Goal: Transaction & Acquisition: Purchase product/service

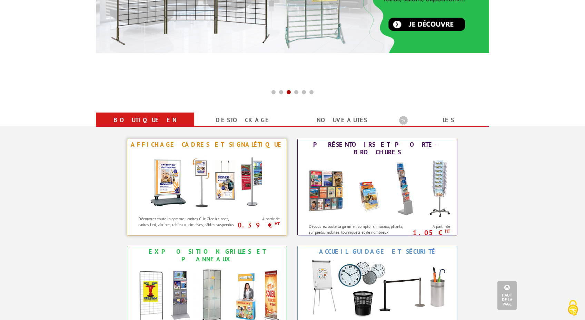
scroll to position [35, 0]
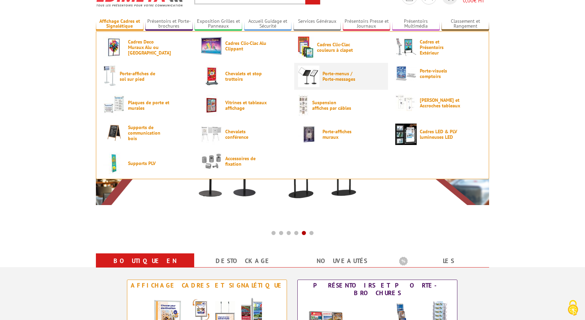
click at [319, 77] on img at bounding box center [308, 76] width 21 height 21
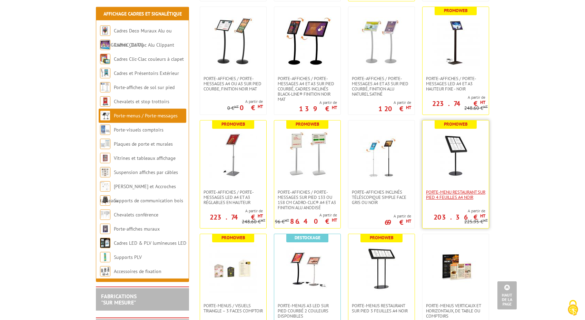
scroll to position [458, 0]
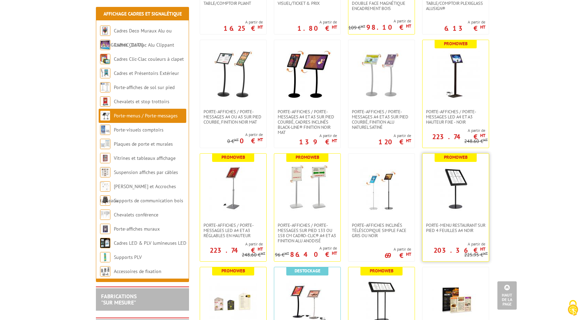
click at [451, 199] on img at bounding box center [456, 188] width 48 height 48
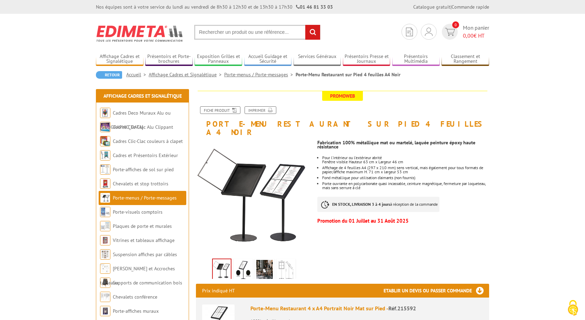
click at [466, 218] on div "Fabrication 100% métallique mat ou martelé, laquée peinture époxy haute résista…" at bounding box center [406, 181] width 177 height 90
click at [484, 198] on div "Fabrication 100% métallique mat ou martelé, laquée peinture époxy haute résista…" at bounding box center [406, 181] width 177 height 90
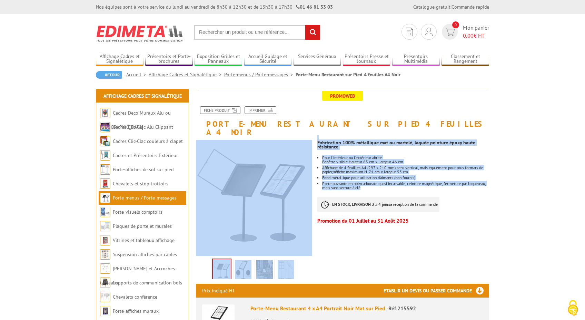
drag, startPoint x: 387, startPoint y: 179, endPoint x: 313, endPoint y: 145, distance: 81.2
copy div "Previous Next Fabrication 100% métallique mat ou martelé, laquée peinture époxy…"
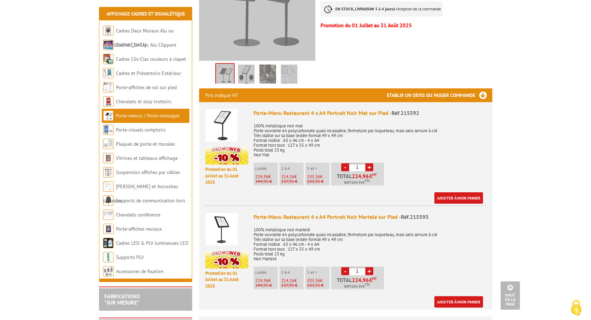
scroll to position [176, 0]
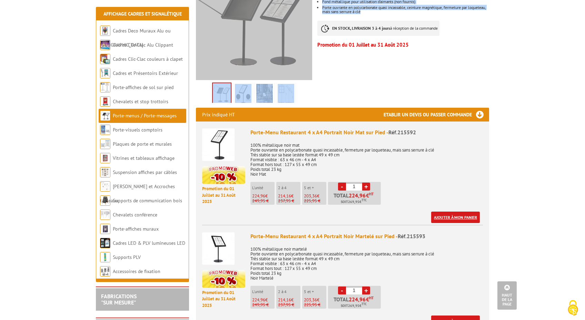
click at [454, 212] on link "Ajouter à mon panier" at bounding box center [455, 217] width 49 height 11
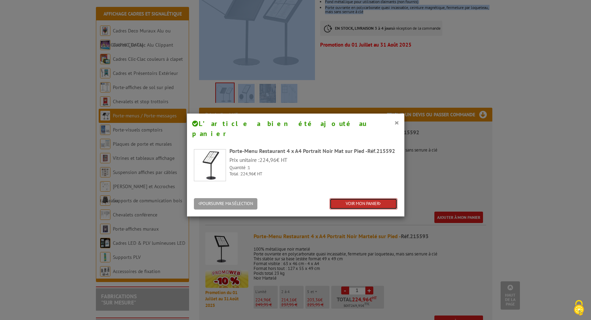
click at [371, 198] on link "VOIR MON PANIER" at bounding box center [364, 203] width 68 height 11
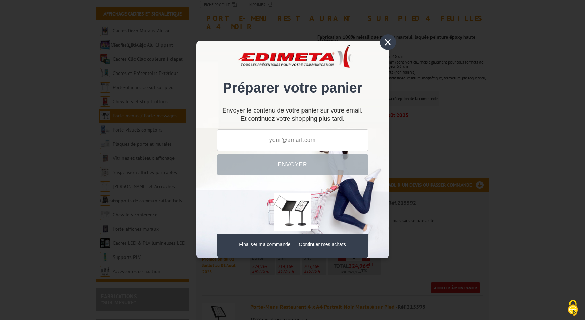
scroll to position [106, 0]
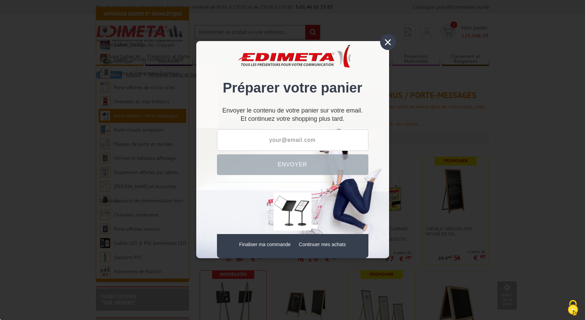
click at [388, 41] on div "×" at bounding box center [388, 42] width 16 height 16
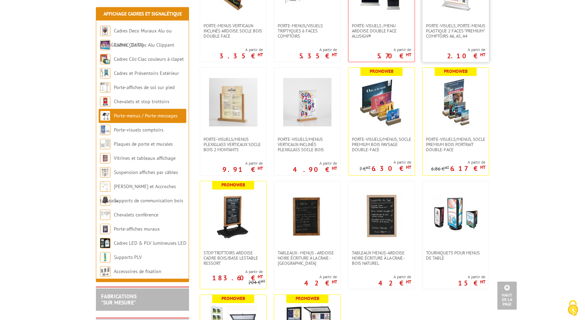
scroll to position [884, 0]
